Goal: Transaction & Acquisition: Book appointment/travel/reservation

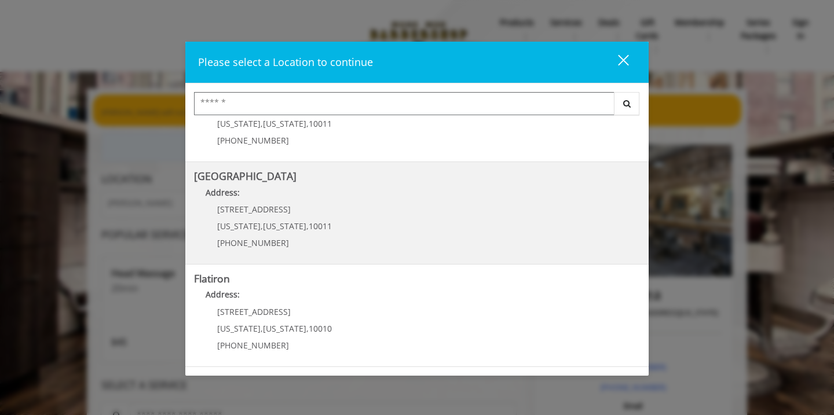
scroll to position [165, 0]
click at [337, 219] on Street "[GEOGRAPHIC_DATA] Address: [STREET_ADDRESS][US_STATE][US_STATE] (646) 850-0041" at bounding box center [417, 211] width 446 height 85
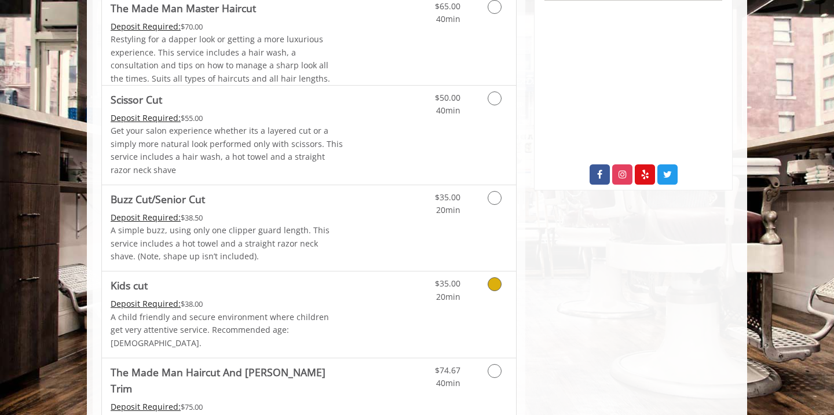
scroll to position [530, 0]
click at [496, 279] on icon "Grooming services" at bounding box center [495, 284] width 14 height 14
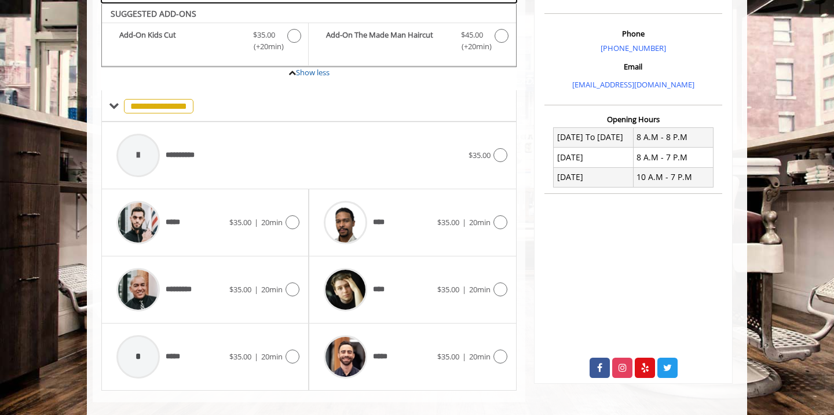
scroll to position [335, 0]
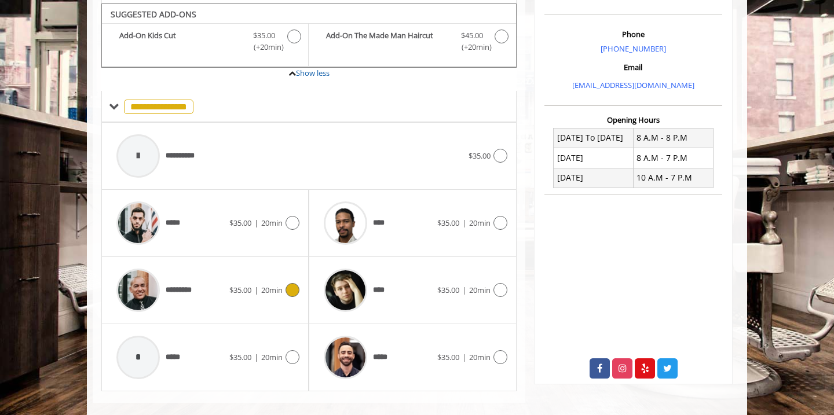
click at [213, 280] on div "*********" at bounding box center [170, 290] width 119 height 55
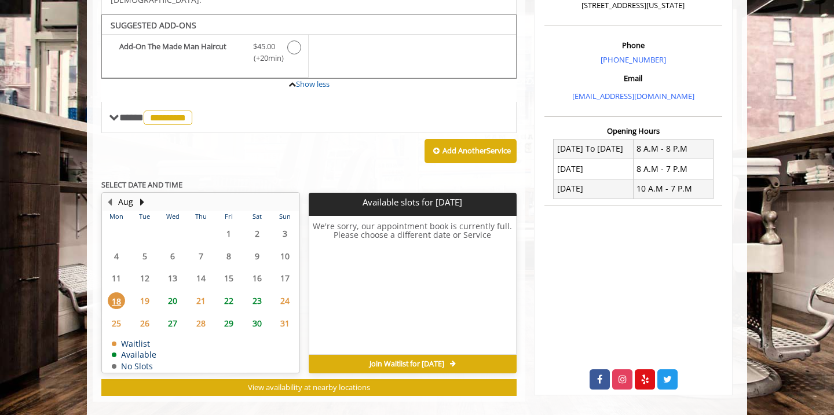
scroll to position [324, 0]
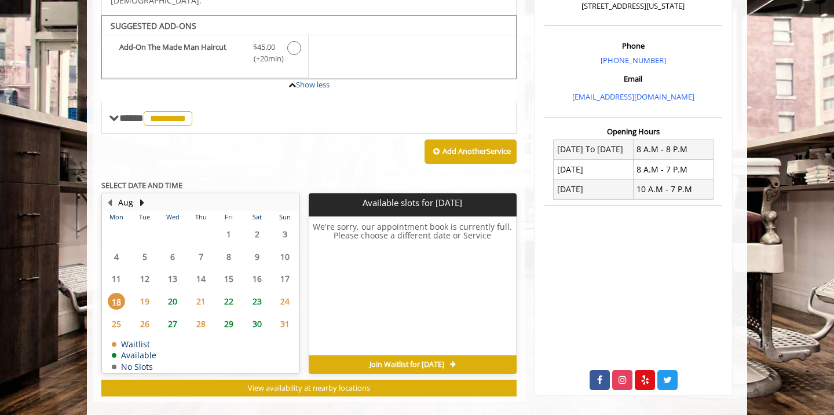
click at [259, 316] on span "30" at bounding box center [256, 324] width 17 height 17
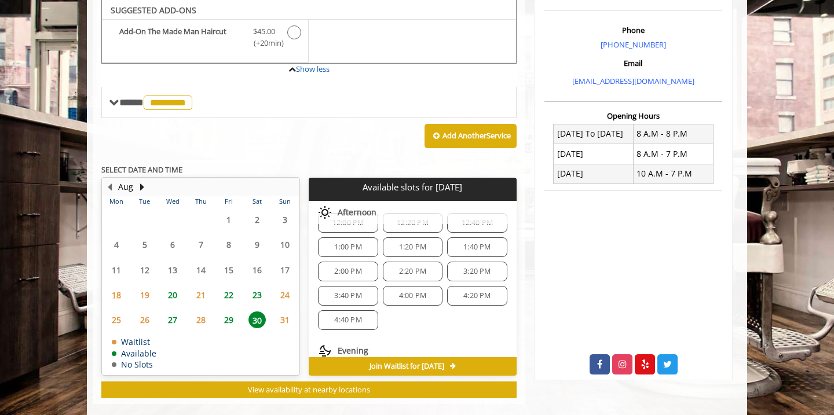
scroll to position [159, 0]
click at [409, 282] on div "4:00 PM" at bounding box center [413, 292] width 60 height 20
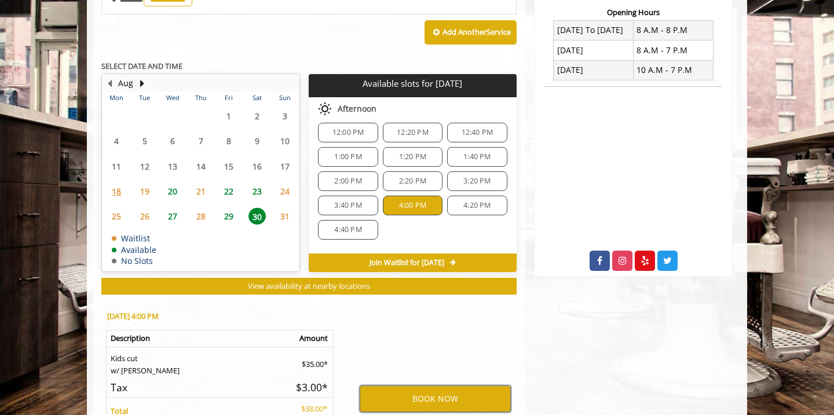
scroll to position [147, 0]
click at [430, 386] on button "BOOK NOW" at bounding box center [435, 399] width 151 height 27
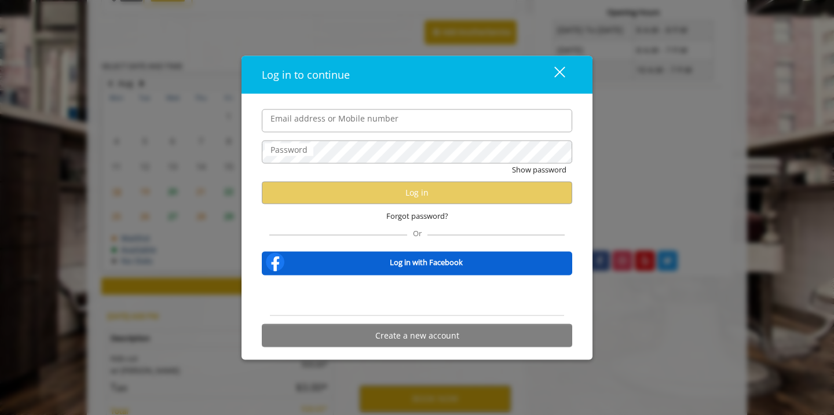
click at [395, 118] on input "Email address or Mobile number" at bounding box center [417, 120] width 310 height 23
click at [335, 118] on input "Email address or Mobile number" at bounding box center [417, 120] width 310 height 23
type input "*"
type input "******"
click at [559, 75] on div "close" at bounding box center [552, 74] width 23 height 17
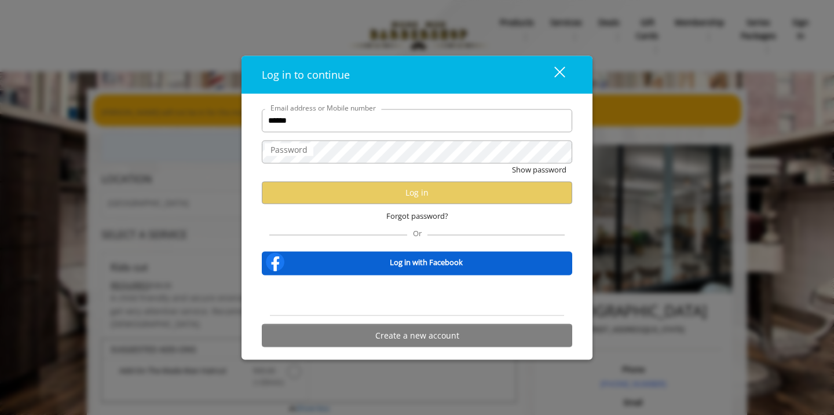
scroll to position [0, 0]
